Goal: Navigation & Orientation: Find specific page/section

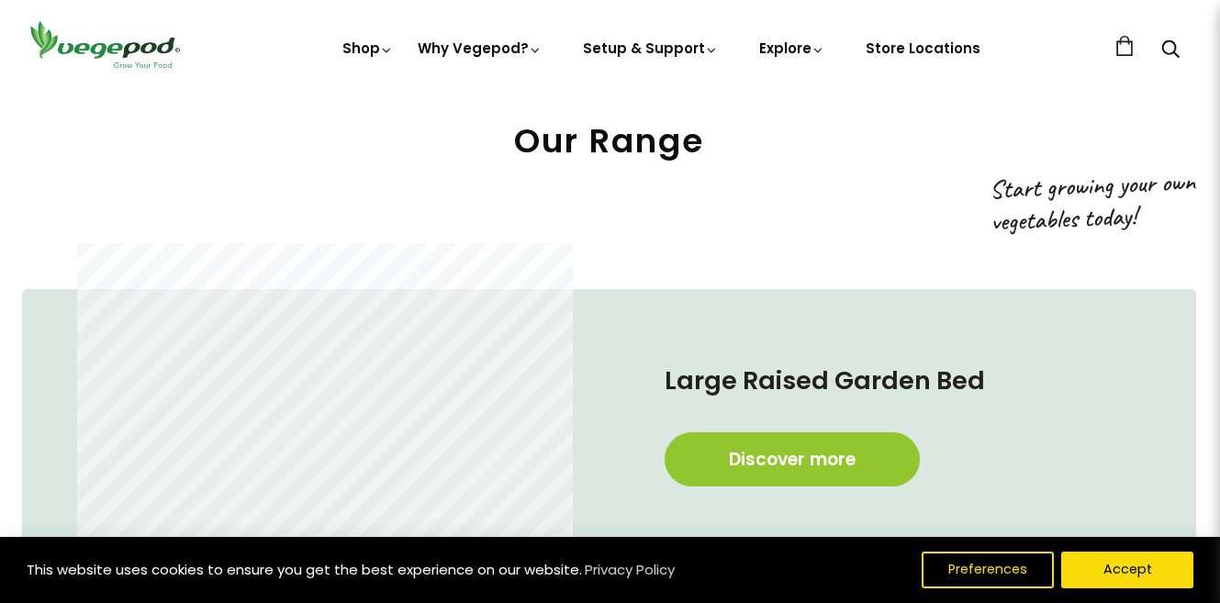
scroll to position [1044, 1]
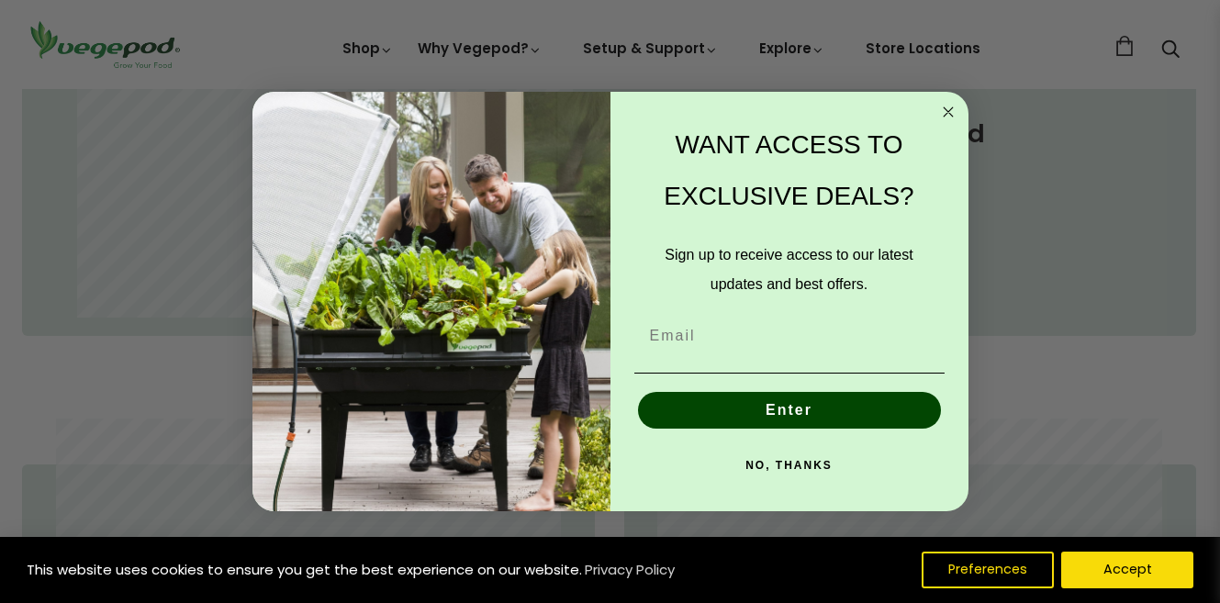
click at [946, 113] on icon "Close dialog" at bounding box center [947, 111] width 9 height 9
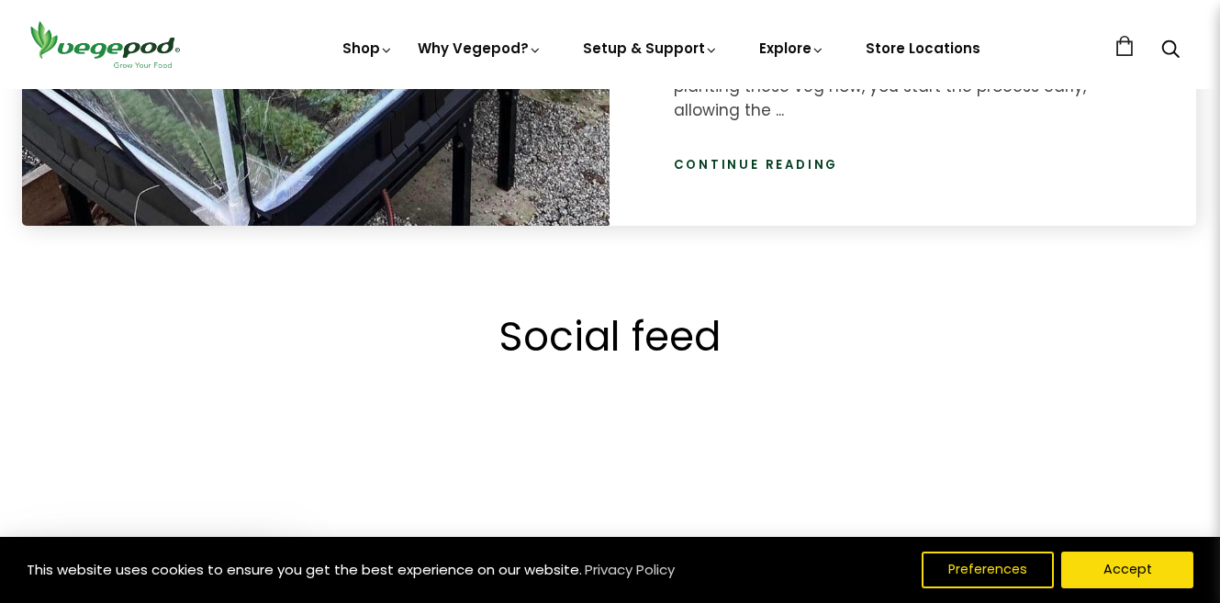
scroll to position [3165, 1]
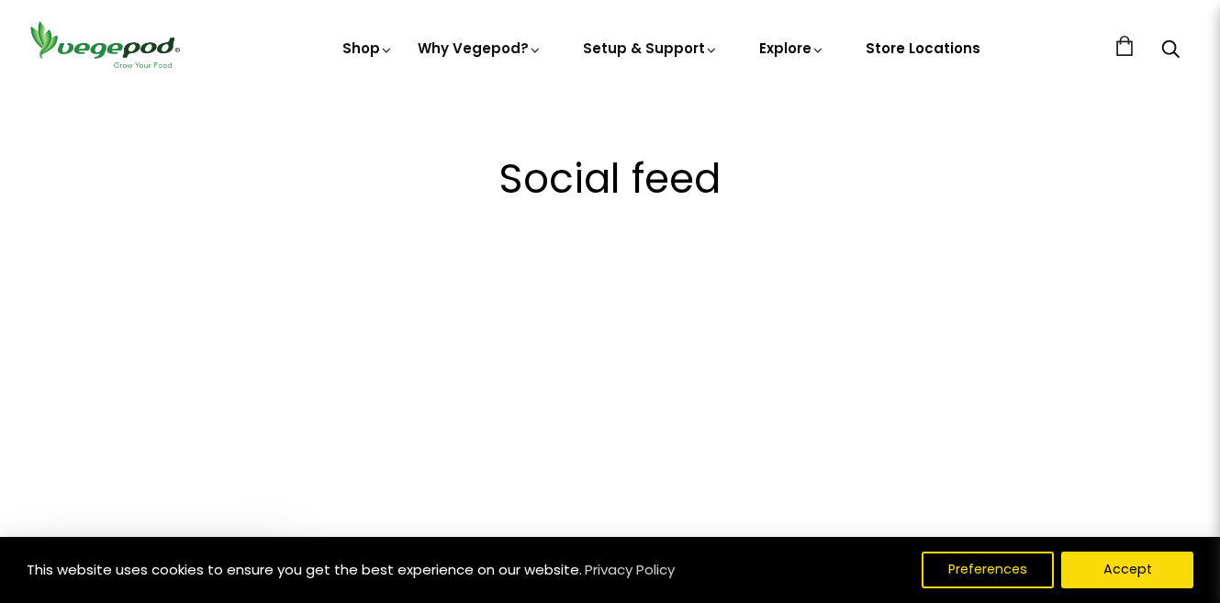
click at [907, 58] on link "Store Locations" at bounding box center [922, 48] width 115 height 19
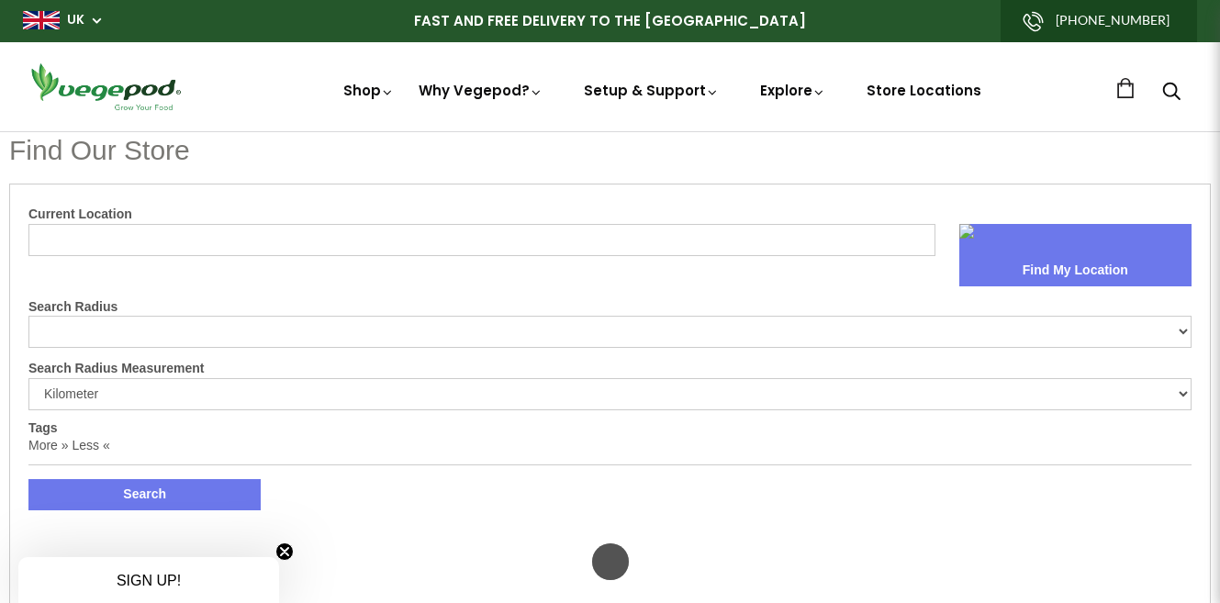
select select "m"
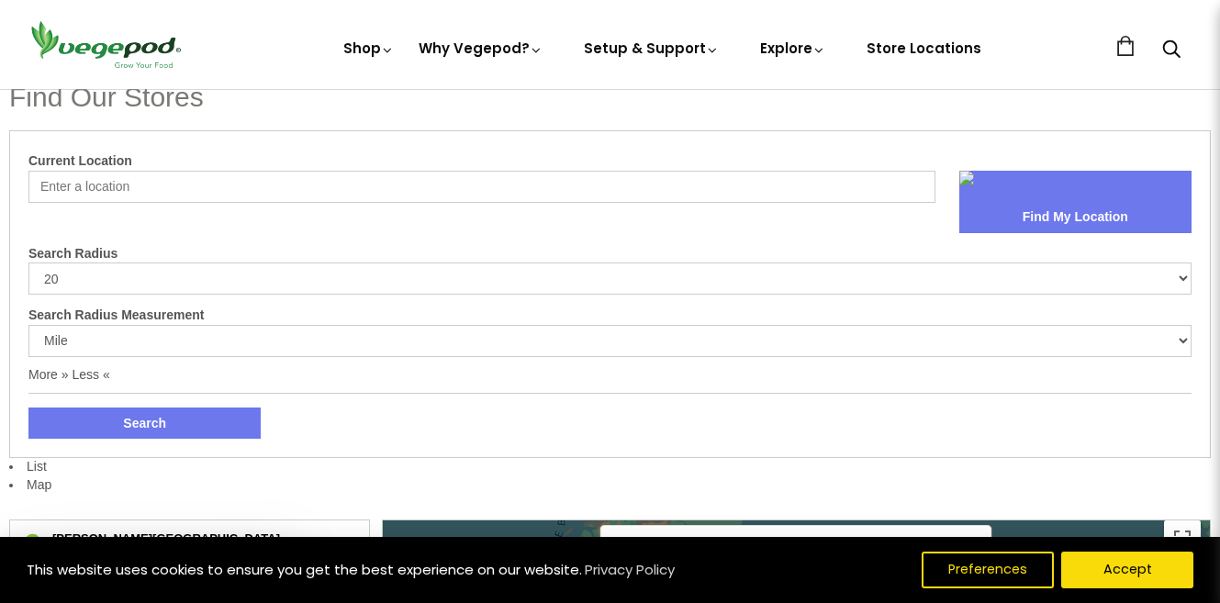
scroll to position [50, 0]
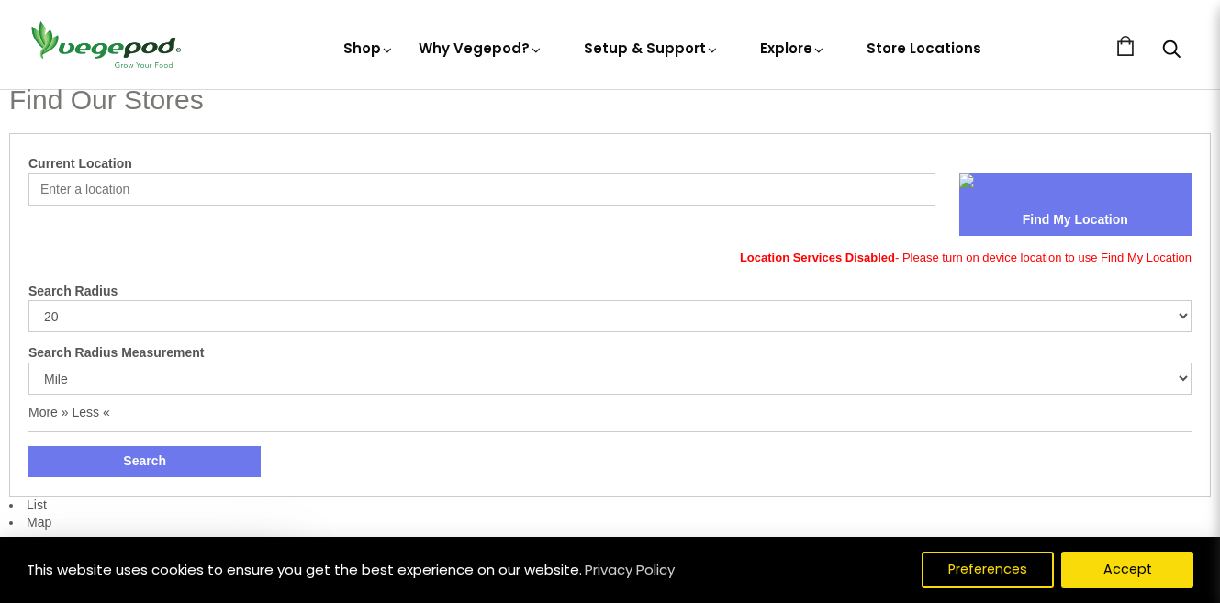
click at [215, 193] on input "Current Location" at bounding box center [481, 189] width 907 height 32
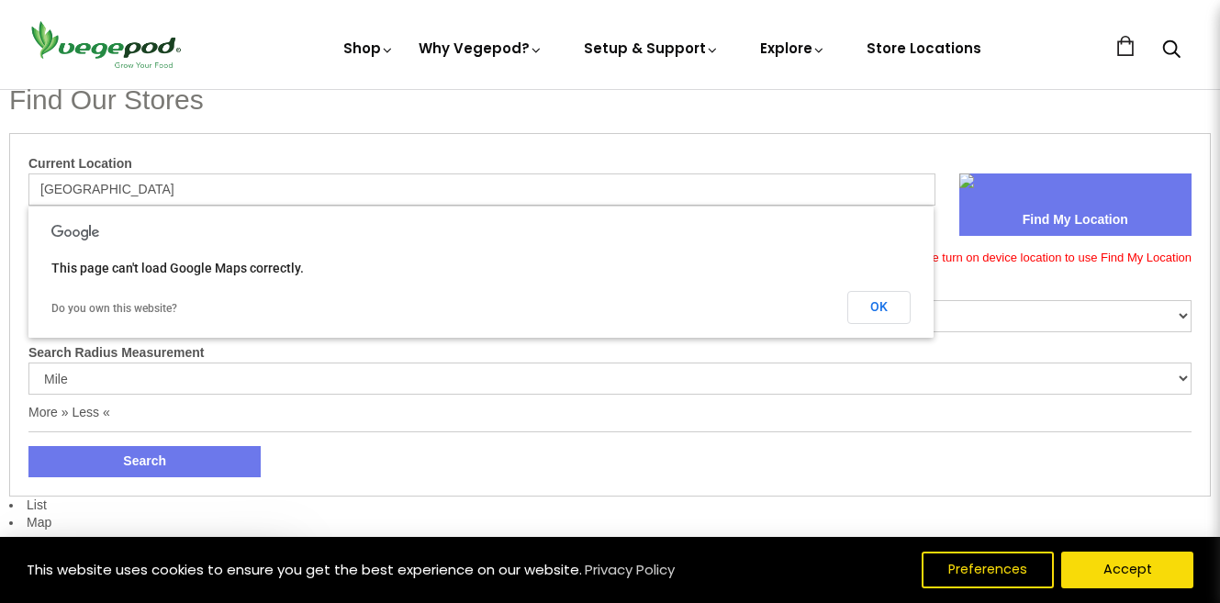
click at [1061, 211] on button "Find My Location" at bounding box center [1075, 220] width 232 height 31
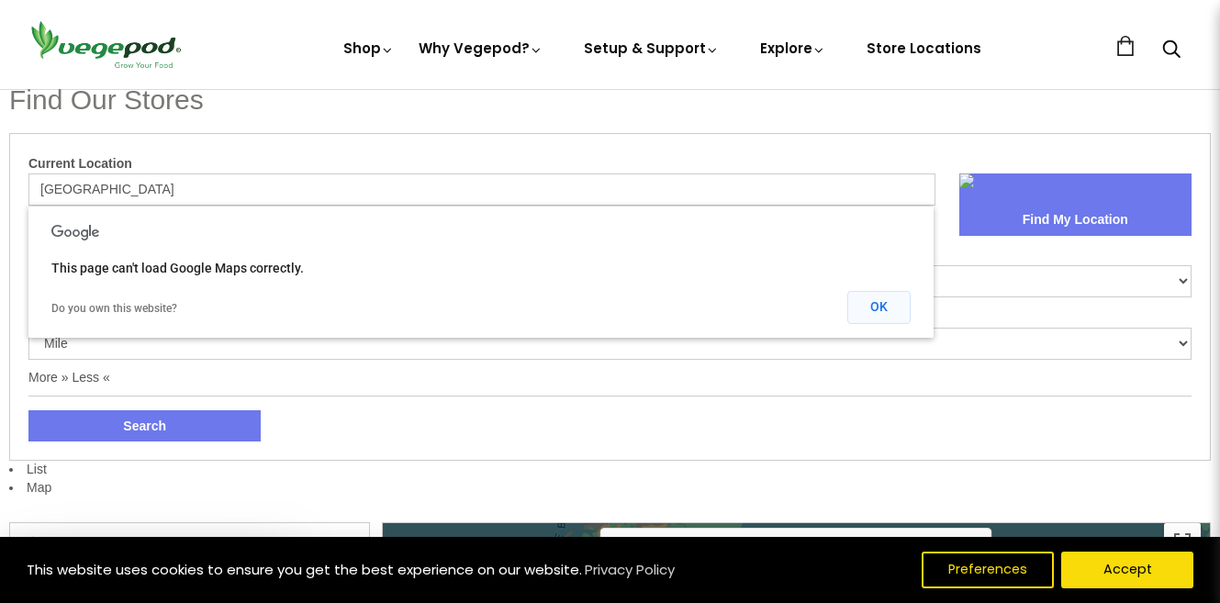
click at [888, 304] on button "OK" at bounding box center [878, 307] width 63 height 33
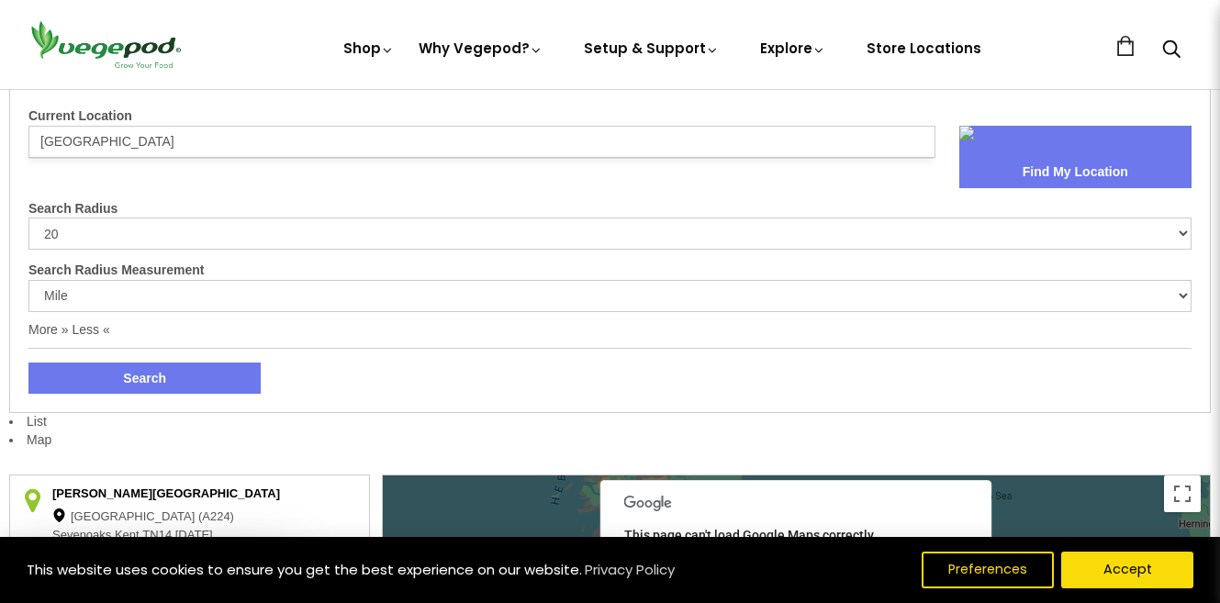
scroll to position [114, 0]
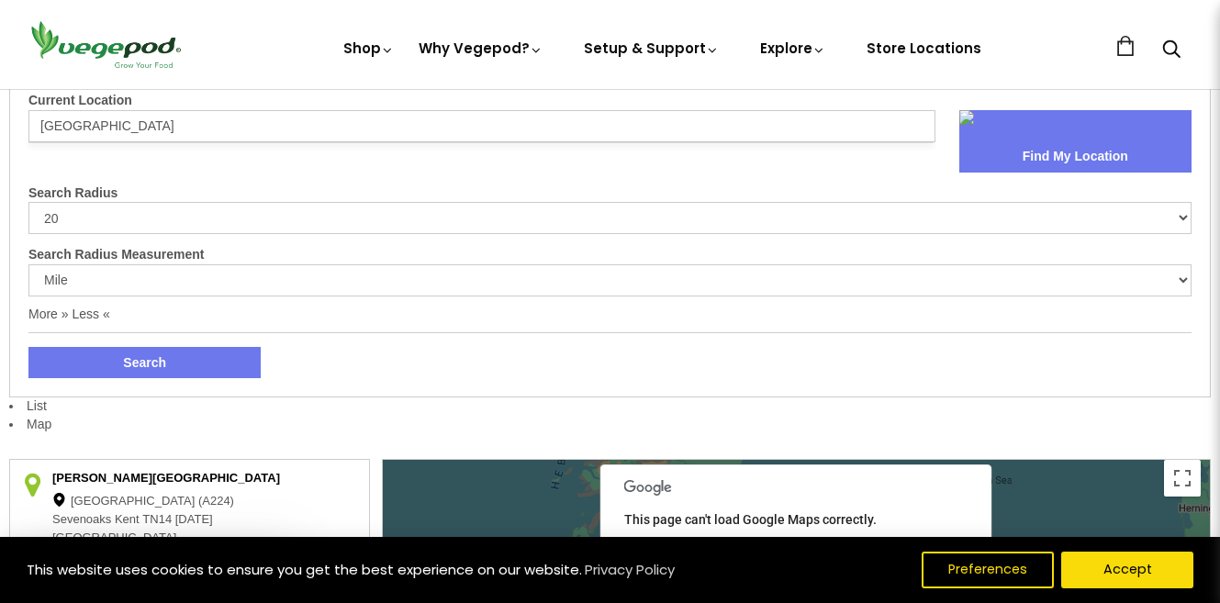
click at [99, 352] on button "Search" at bounding box center [144, 362] width 232 height 31
click at [234, 112] on input "london" at bounding box center [481, 126] width 907 height 32
click at [98, 134] on input "london" at bounding box center [481, 126] width 907 height 32
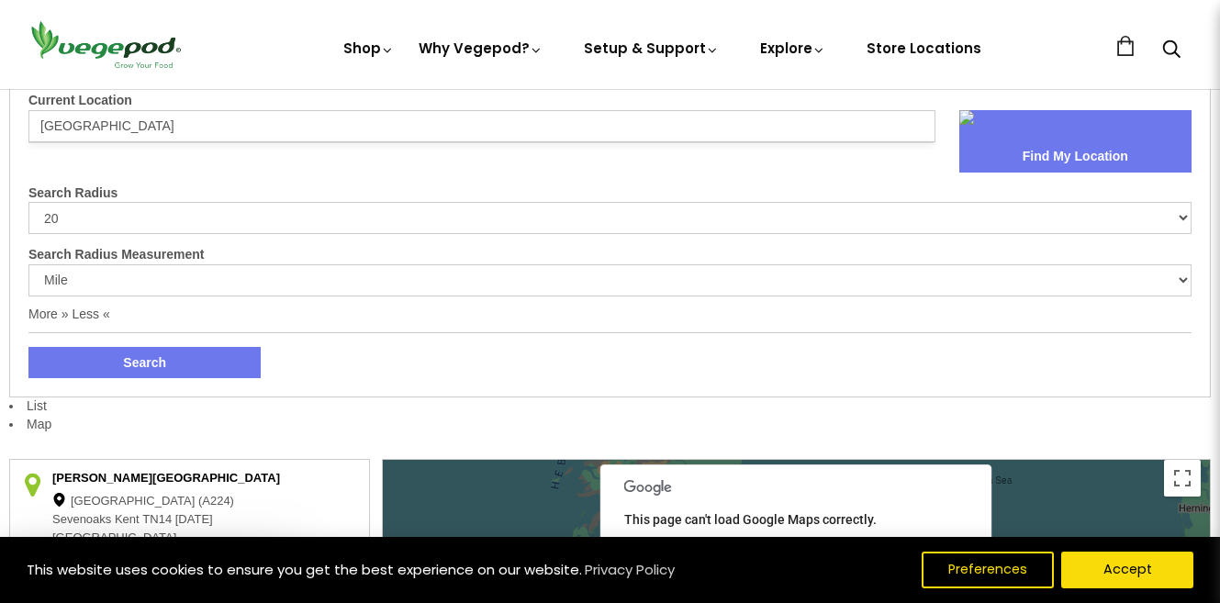
type input "R"
type input "Tower Hamlets"
click at [28, 347] on button "Search" at bounding box center [144, 362] width 232 height 31
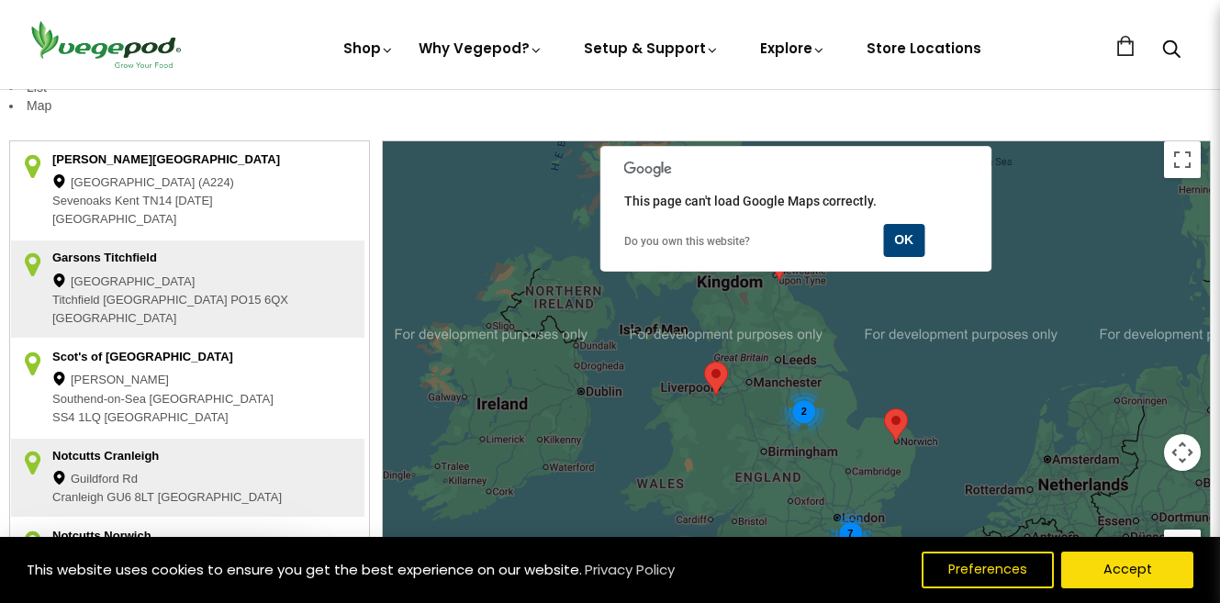
scroll to position [433, 0]
